Goal: Communication & Community: Answer question/provide support

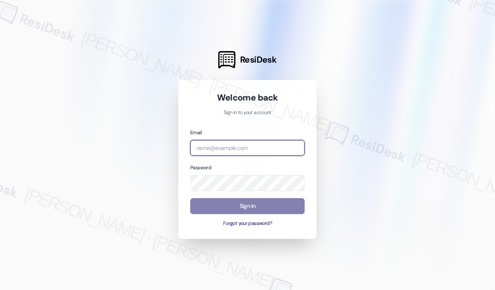
click at [237, 151] on input "email" at bounding box center [247, 148] width 114 height 16
click at [0, 289] on com-1password-button at bounding box center [0, 290] width 0 height 0
click at [251, 151] on input "email" at bounding box center [247, 148] width 114 height 16
click at [251, 149] on input "email" at bounding box center [247, 148] width 114 height 16
click at [0, 289] on com-1password-button at bounding box center [0, 290] width 0 height 0
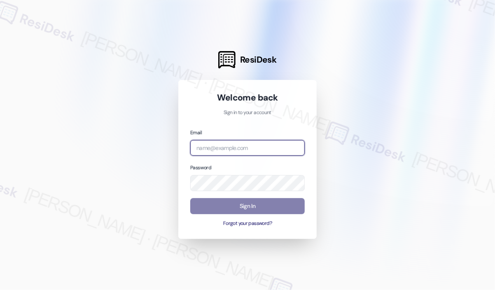
click at [0, 289] on com-1password-button at bounding box center [0, 290] width 0 height 0
type input "automated-surveys-jag-john-roy.roles@jag.com"
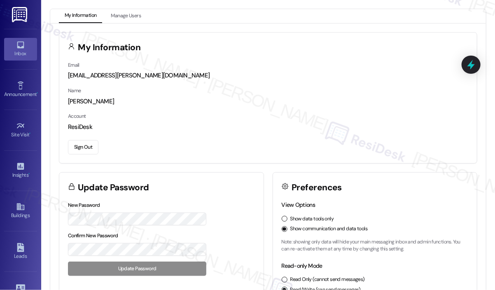
click at [17, 53] on div "Inbox" at bounding box center [20, 53] width 41 height 8
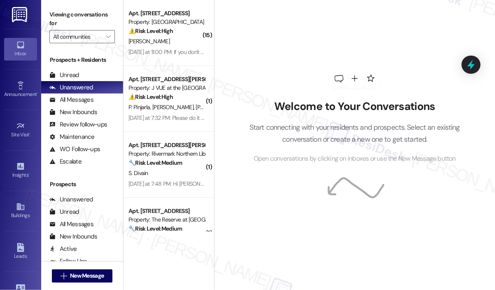
click at [336, 34] on div "Welcome to Your Conversations Start connecting with your residents and prospect…" at bounding box center [354, 116] width 247 height 232
click at [112, 35] on button "" at bounding box center [108, 36] width 13 height 13
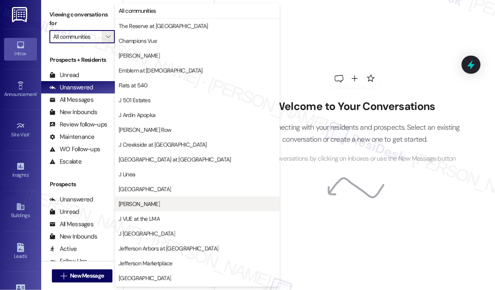
scroll to position [132, 0]
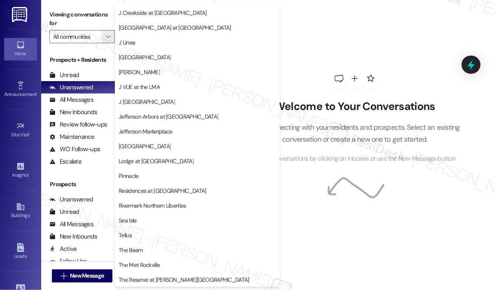
click at [298, 46] on div "Welcome to Your Conversations Start connecting with your residents and prospect…" at bounding box center [354, 116] width 247 height 232
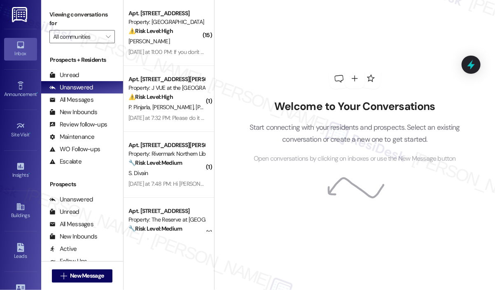
click at [332, 31] on div "Welcome to Your Conversations Start connecting with your residents and prospect…" at bounding box center [354, 116] width 247 height 232
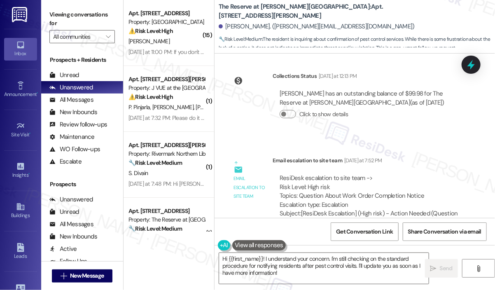
scroll to position [1329, 0]
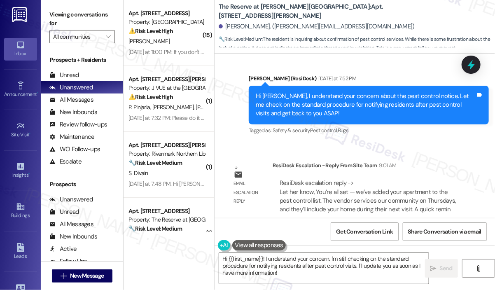
click at [390, 129] on div "Sent via SMS [PERSON_NAME] (ResiDesk) [DATE] at 7:52 PM Hi [PERSON_NAME], I und…" at bounding box center [368, 105] width 252 height 75
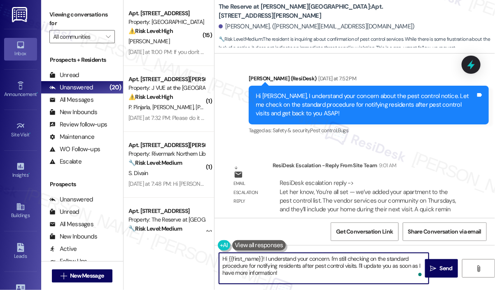
drag, startPoint x: 295, startPoint y: 273, endPoint x: 265, endPoint y: 256, distance: 34.2
click at [265, 256] on textarea "Hi {{first_name}}! I understand your concern. I'm still checking on the standar…" at bounding box center [323, 268] width 209 height 31
paste textarea "The site team wanted to let you know that your apartment has been added to the …"
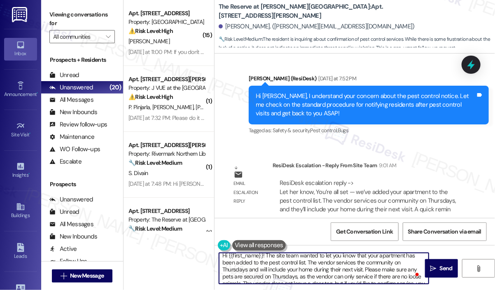
scroll to position [0, 0]
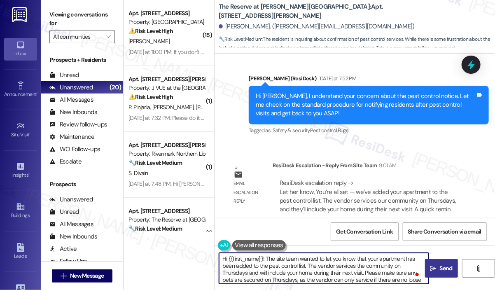
type textarea "Hi {{first_name}}! The site team wanted to let you know that your apartment has…"
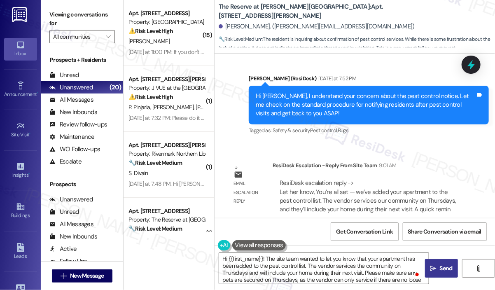
click at [443, 267] on span "Send" at bounding box center [445, 268] width 13 height 9
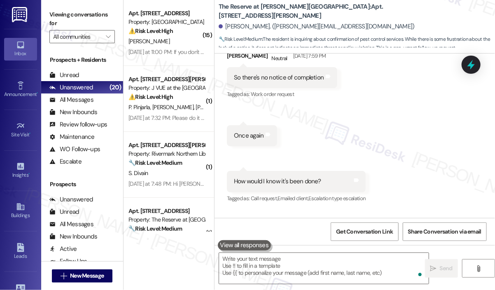
scroll to position [964, 0]
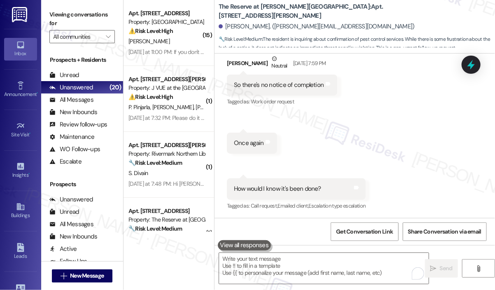
drag, startPoint x: 388, startPoint y: 82, endPoint x: 365, endPoint y: 65, distance: 28.6
click at [388, 82] on div "Received via SMS [PERSON_NAME] Neutral [DATE] 7:59 PM So there's no notice of c…" at bounding box center [354, 127] width 280 height 182
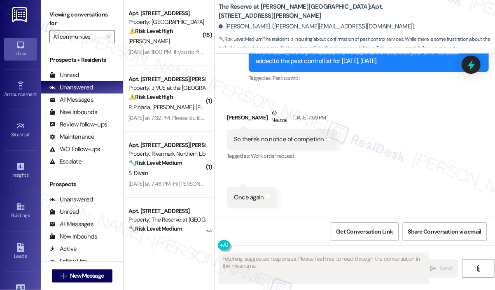
scroll to position [964, 0]
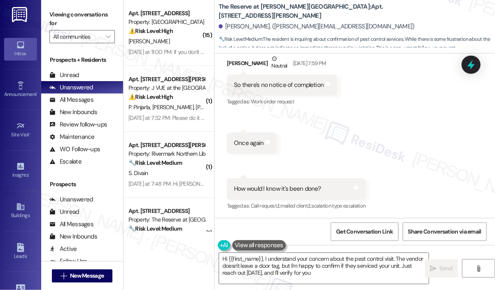
type textarea "Hi {{first_name}}, I understand your concern about the pest control visit. The …"
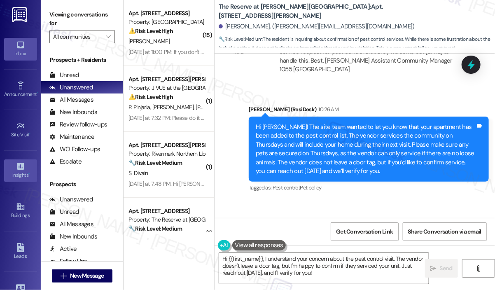
scroll to position [1584, 0]
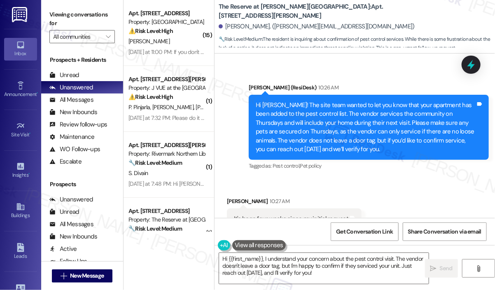
click at [367, 178] on div "Received via SMS [PERSON_NAME] 10:27 AM It's been four weeks since my initial r…" at bounding box center [354, 206] width 280 height 57
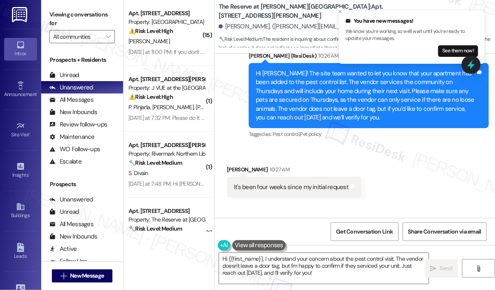
scroll to position [1641, 0]
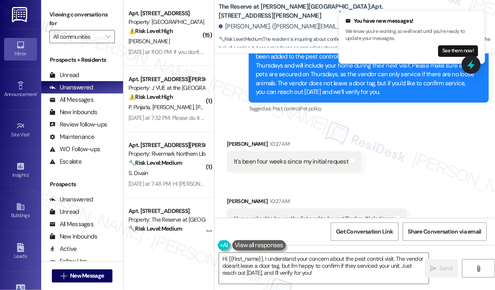
click at [408, 123] on div "Received via SMS [PERSON_NAME] 10:27 AM It's been four weeks since my initial r…" at bounding box center [354, 207] width 280 height 172
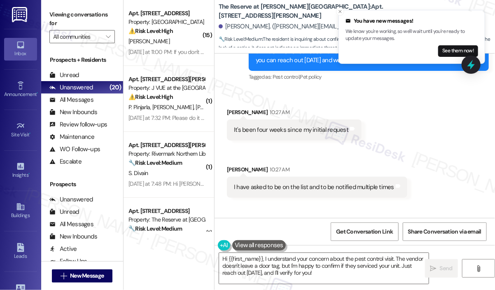
scroll to position [1698, 0]
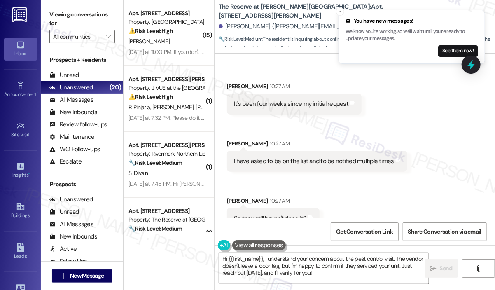
click at [275, 100] on div "It's been four weeks since my initial request" at bounding box center [291, 104] width 114 height 9
click at [276, 100] on div "It's been four weeks since my initial request" at bounding box center [291, 104] width 114 height 9
copy div "It's been four weeks since my initial request Tags and notes Received via SMS"
click at [448, 143] on div "Received via SMS Shivani Desai 10:27 AM It's been four weeks since my initial r…" at bounding box center [354, 149] width 280 height 172
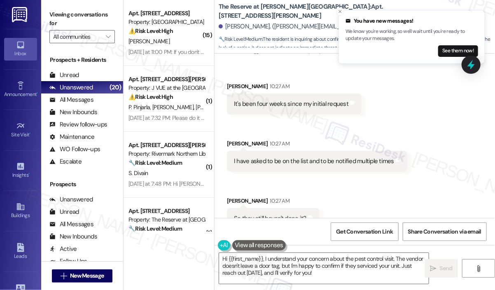
click at [278, 157] on div "I have asked to be on the list and to be notified multiple times" at bounding box center [314, 161] width 160 height 9
click at [279, 157] on div "I have asked to be on the list and to be notified multiple times" at bounding box center [314, 161] width 160 height 9
copy div "I have asked to be on the list and to be notified multiple times Tags and notes…"
click at [288, 214] on div "So they still haven't done it?" at bounding box center [270, 218] width 72 height 9
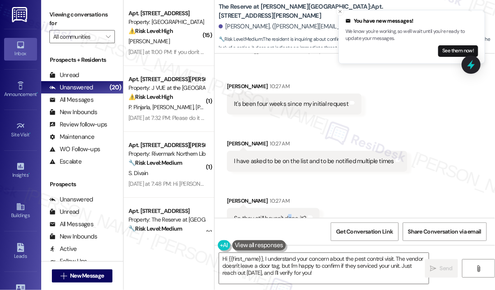
click at [288, 214] on div "So they still haven't done it?" at bounding box center [270, 218] width 72 height 9
copy div "So they still haven't done it? Tags and notes"
